Goal: Task Accomplishment & Management: Use online tool/utility

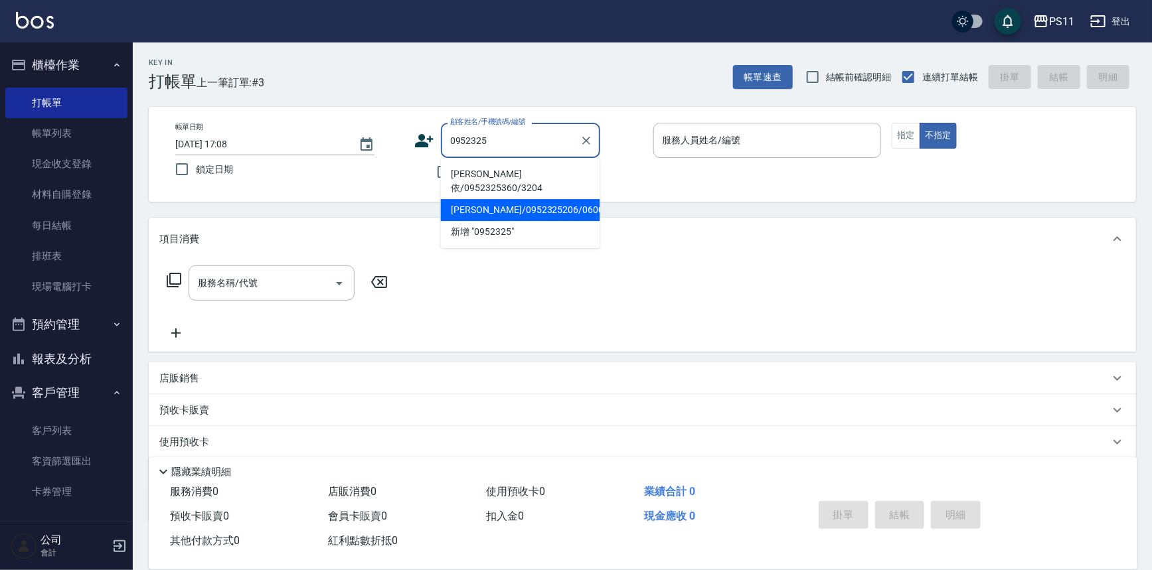
click at [548, 202] on li "[PERSON_NAME]/0952325206/0600" at bounding box center [520, 210] width 159 height 22
type input "[PERSON_NAME]/0952325206/0600"
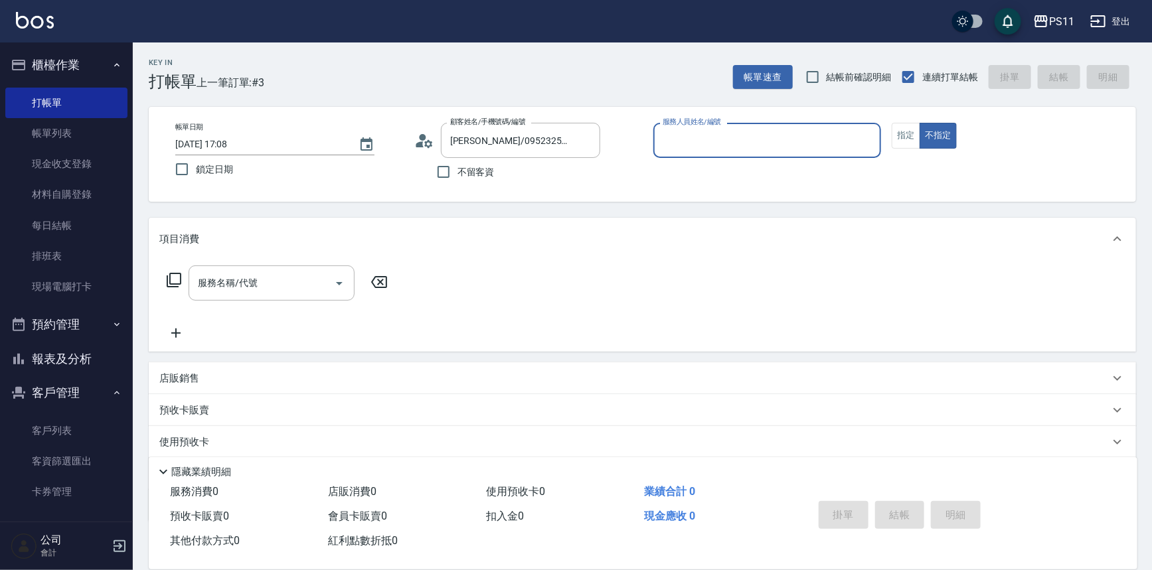
click at [744, 139] on input "服務人員姓名/編號" at bounding box center [767, 140] width 216 height 23
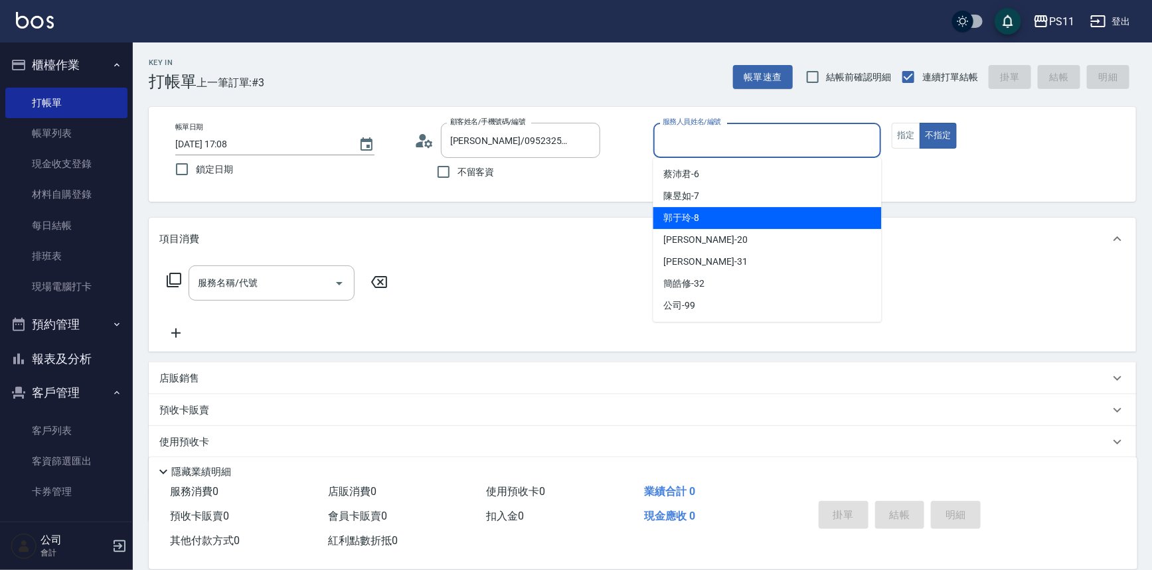
click at [745, 218] on div "[PERSON_NAME]-8" at bounding box center [767, 218] width 228 height 22
type input "郭于玲-8"
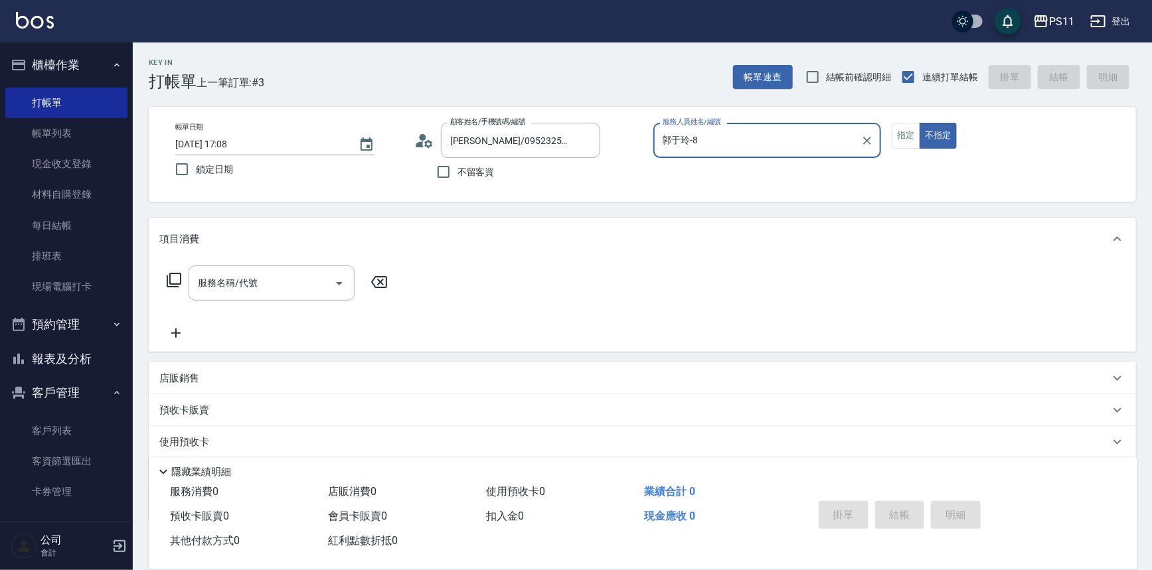
click at [903, 136] on button "指定" at bounding box center [906, 136] width 29 height 26
click at [181, 276] on icon at bounding box center [174, 280] width 16 height 16
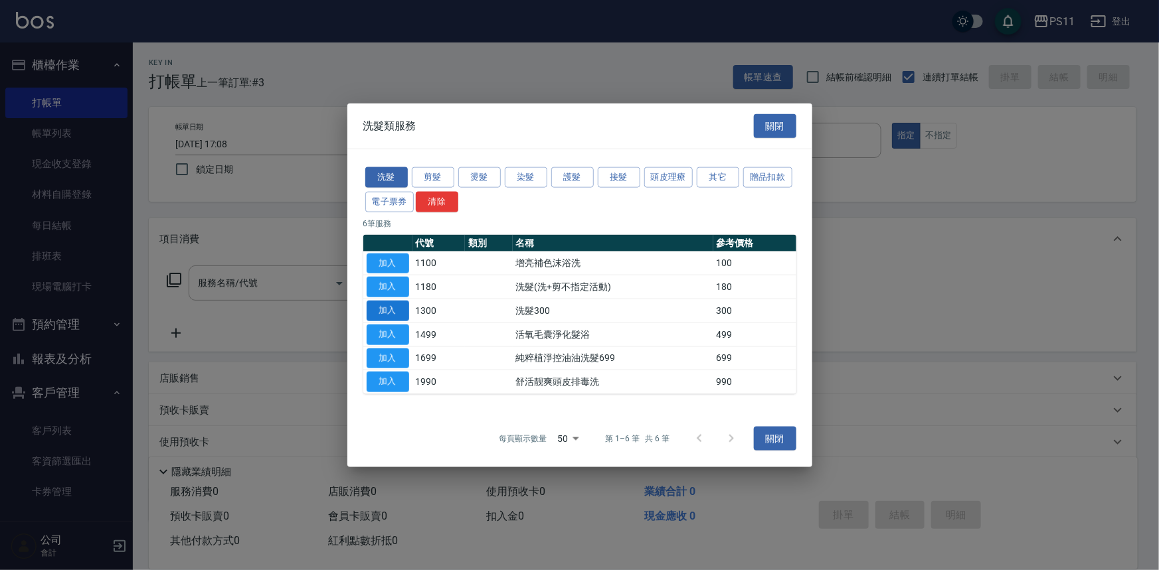
click at [382, 305] on button "加入" at bounding box center [388, 311] width 43 height 21
type input "洗髮300(1300)"
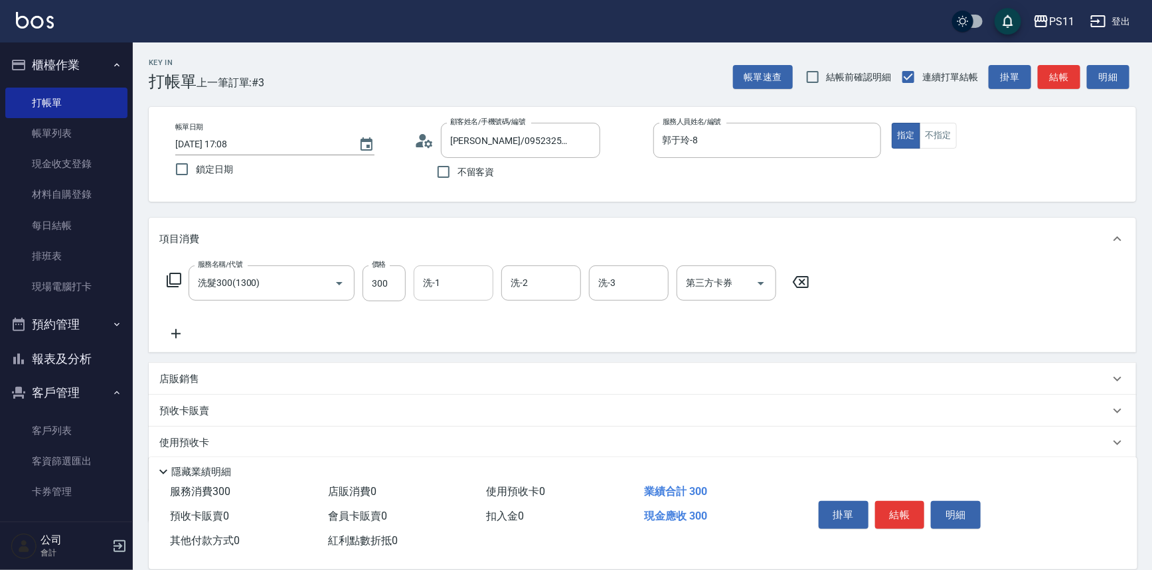
click at [492, 278] on div "洗-1" at bounding box center [454, 283] width 80 height 35
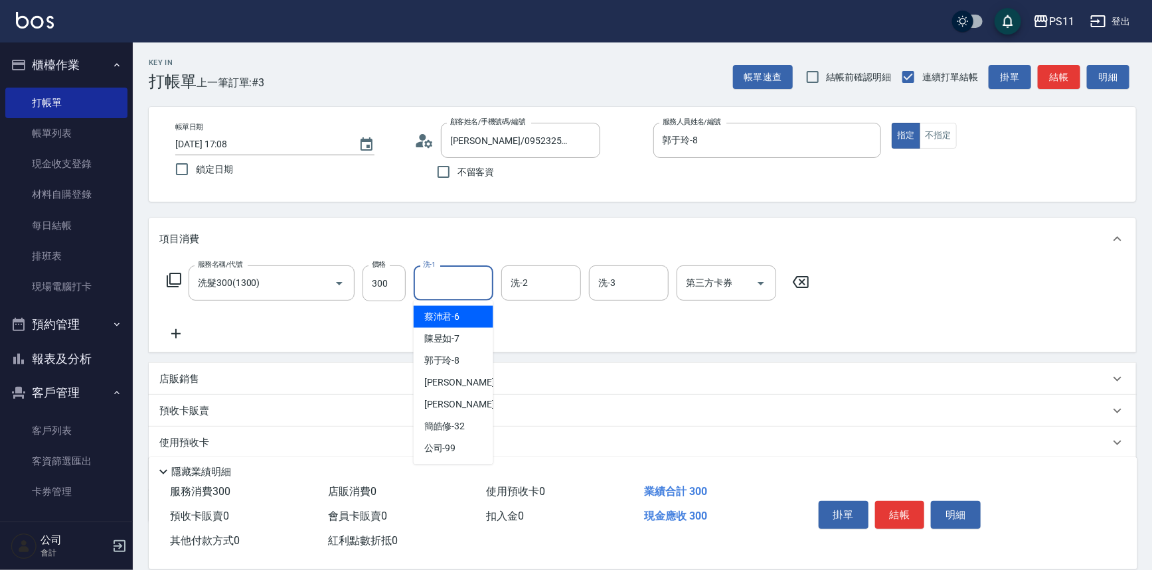
type input "2"
type input "[PERSON_NAME]-31"
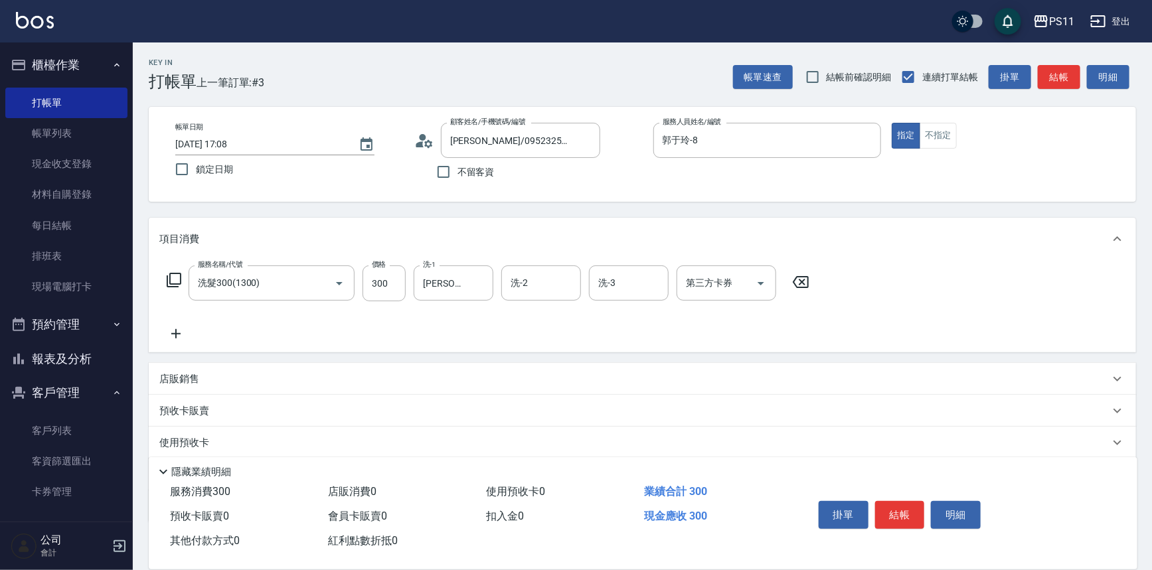
drag, startPoint x: 178, startPoint y: 343, endPoint x: 219, endPoint y: 351, distance: 41.9
click at [179, 343] on div "服務名稱/代號 洗髮300(1300) 服務名稱/代號 價格 300 價格 洗-1 [PERSON_NAME]-31 洗-1 洗-2 洗-2 洗-3 洗-3 …" at bounding box center [643, 306] width 988 height 92
click at [185, 334] on icon at bounding box center [175, 334] width 33 height 16
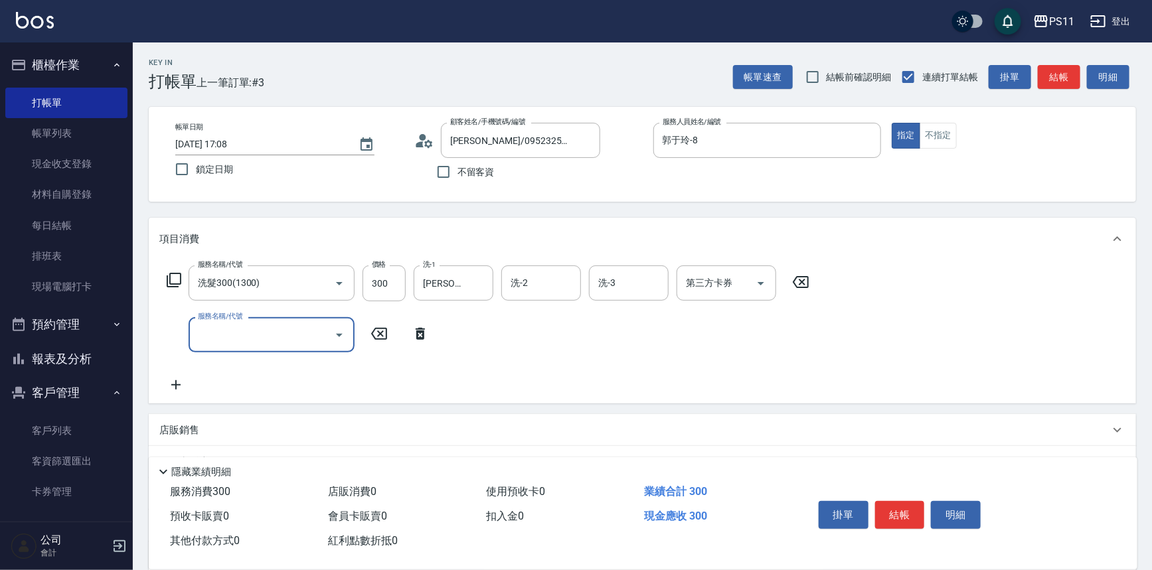
drag, startPoint x: 224, startPoint y: 334, endPoint x: 232, endPoint y: 333, distance: 7.3
click at [225, 335] on input "服務名稱/代號" at bounding box center [262, 334] width 134 height 23
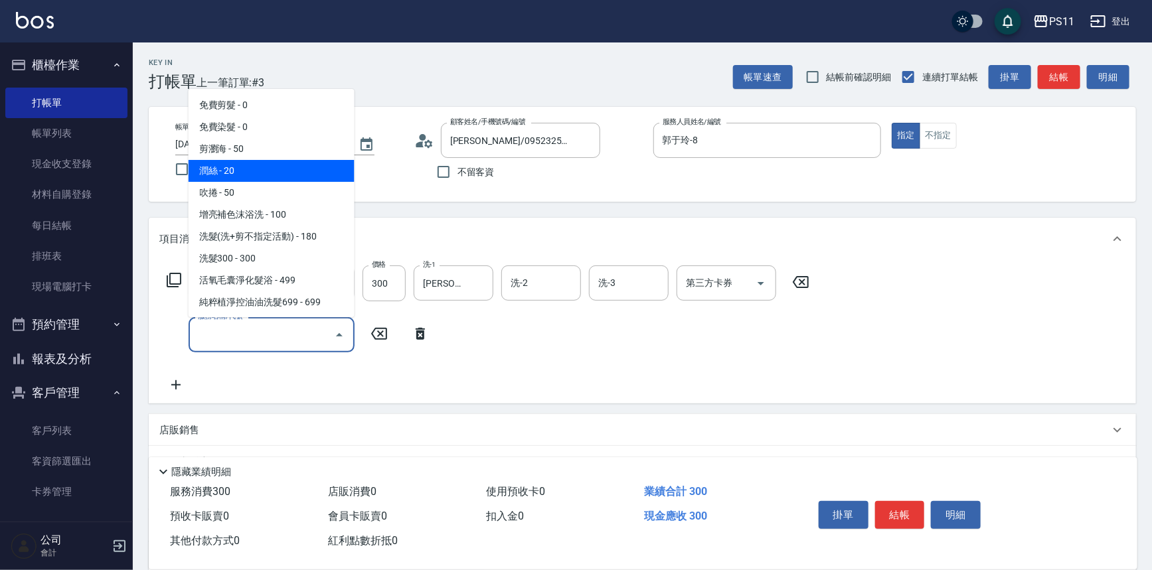
click at [272, 171] on span "潤絲 - 20" at bounding box center [272, 171] width 166 height 22
type input "潤絲(820)"
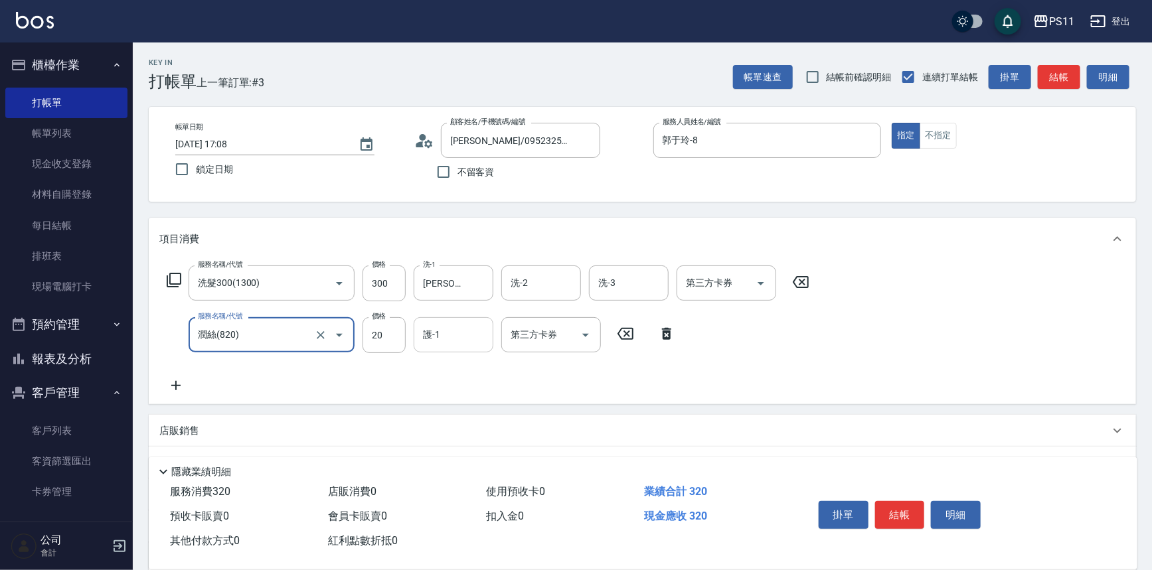
click at [466, 317] on div "護-1" at bounding box center [454, 334] width 80 height 35
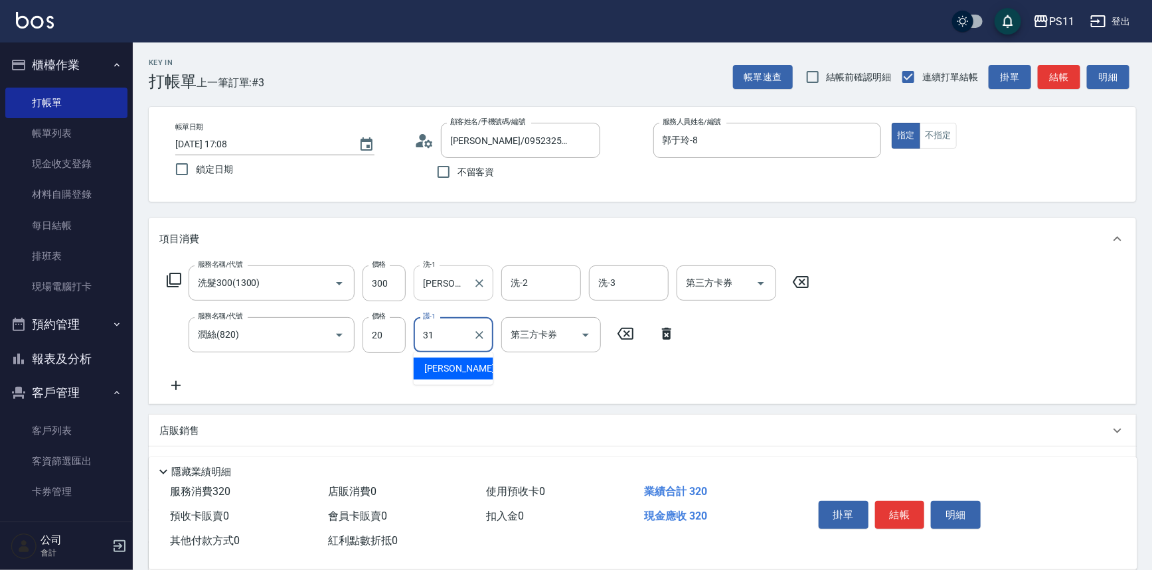
type input "[PERSON_NAME]-31"
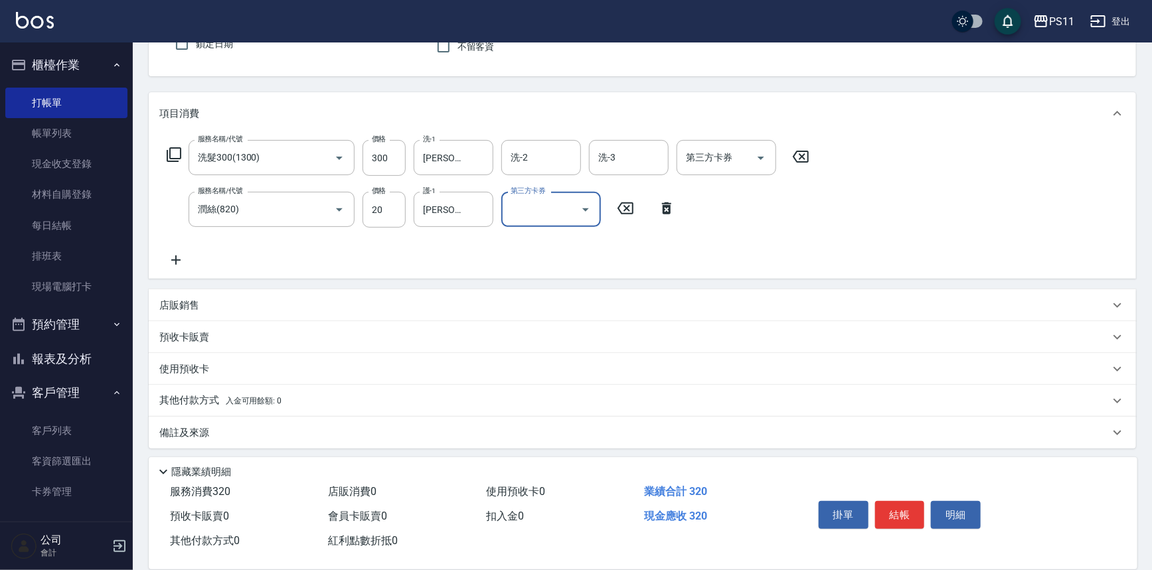
scroll to position [128, 0]
click at [183, 258] on icon at bounding box center [175, 258] width 33 height 16
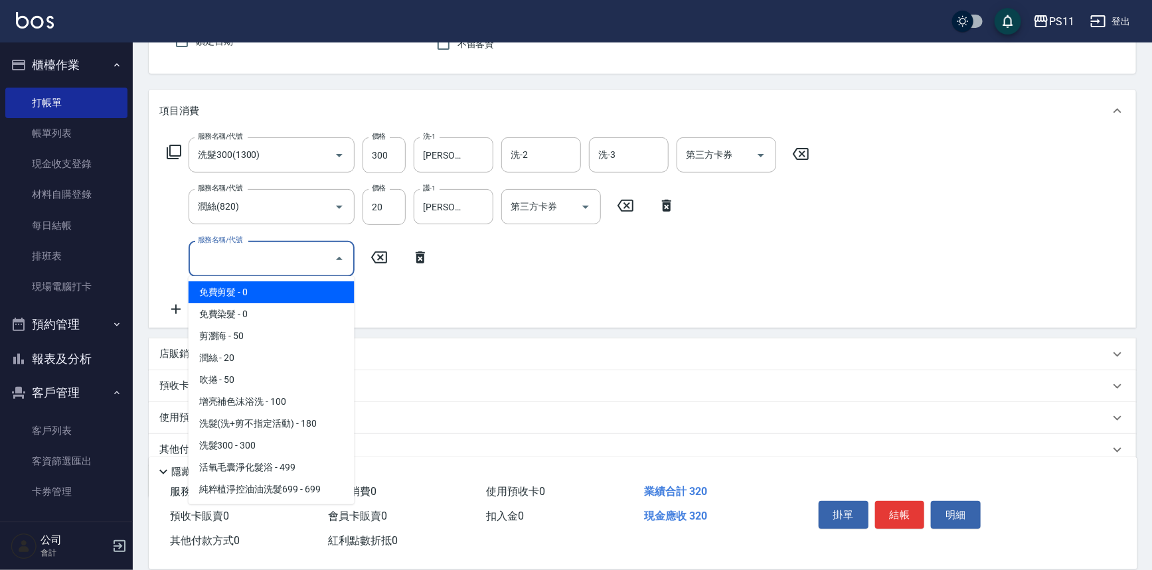
click at [263, 259] on input "服務名稱/代號" at bounding box center [262, 258] width 134 height 23
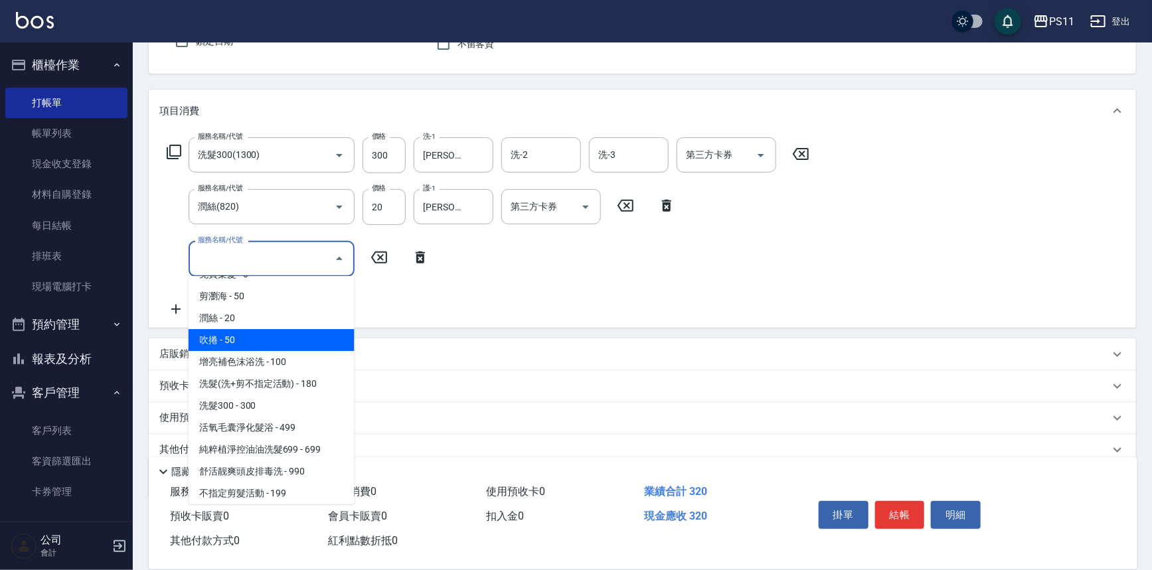
scroll to position [120, 0]
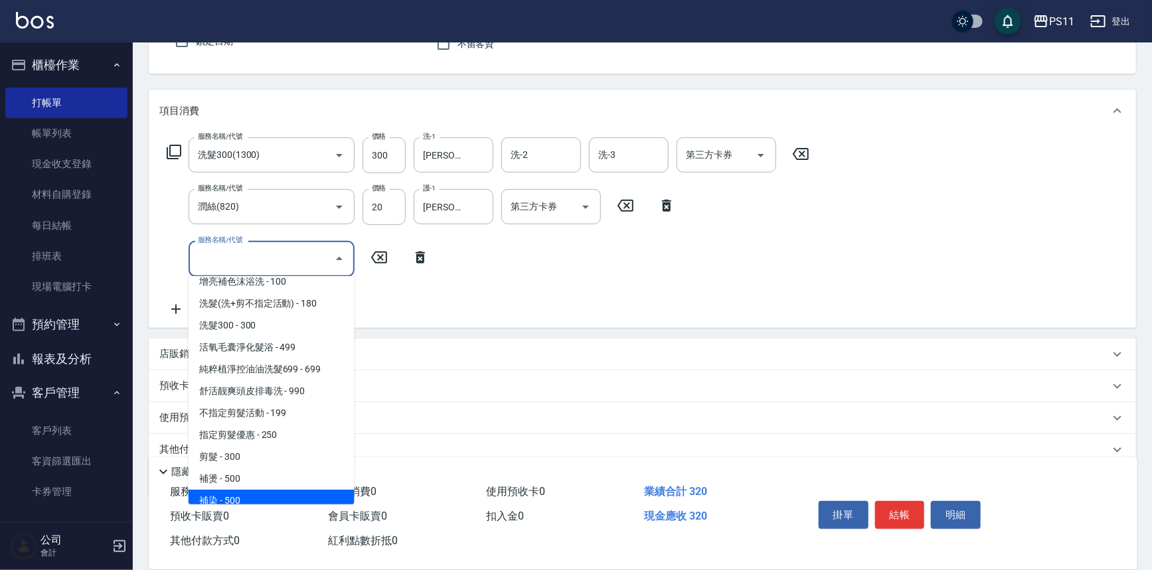
click at [246, 495] on span "補染 - 500" at bounding box center [272, 501] width 166 height 22
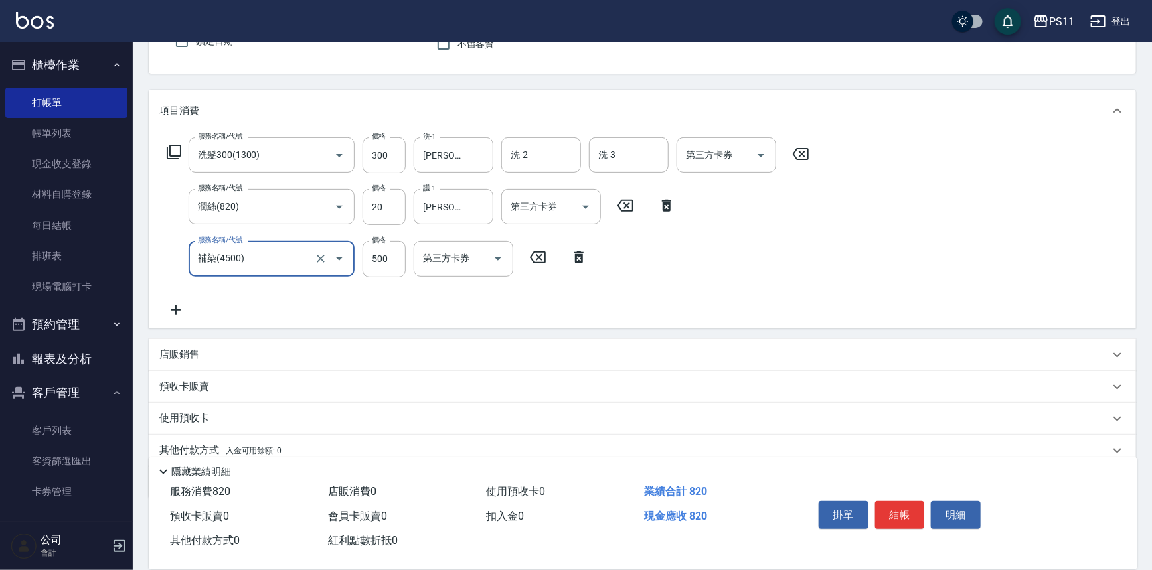
type input "補染(4500)"
drag, startPoint x: 891, startPoint y: 507, endPoint x: 882, endPoint y: 505, distance: 9.5
click at [891, 508] on button "結帳" at bounding box center [900, 515] width 50 height 28
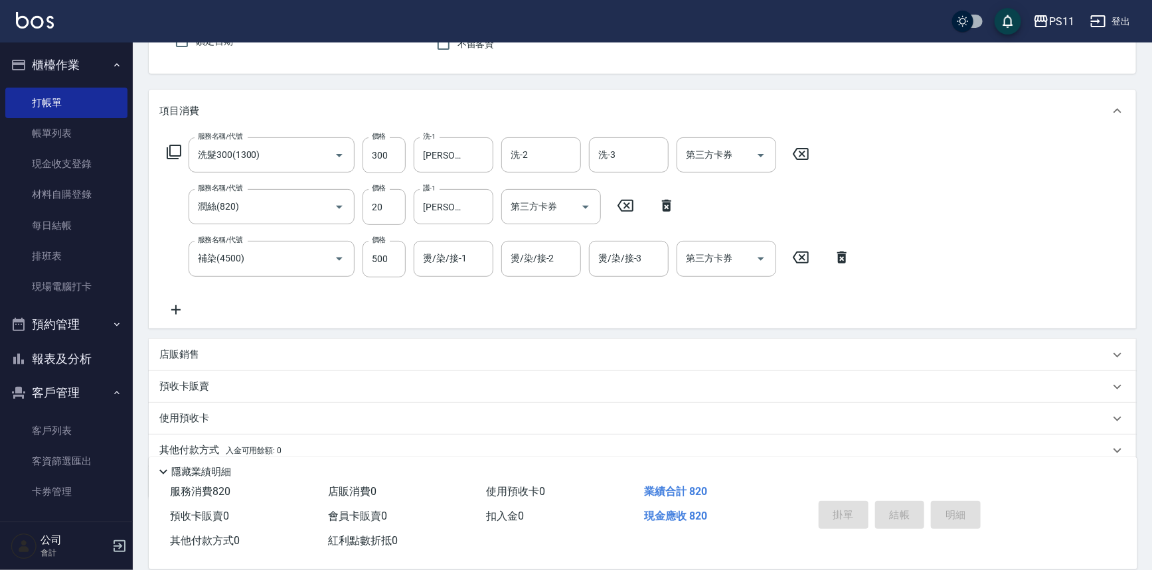
type input "[DATE] 18:30"
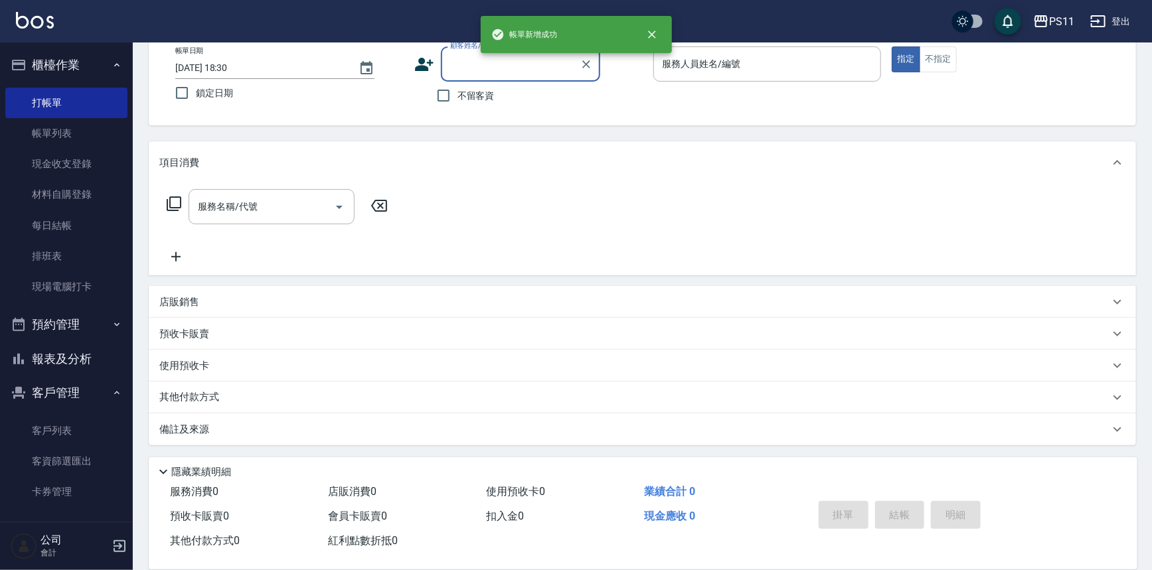
scroll to position [76, 0]
